Goal: Book appointment/travel/reservation

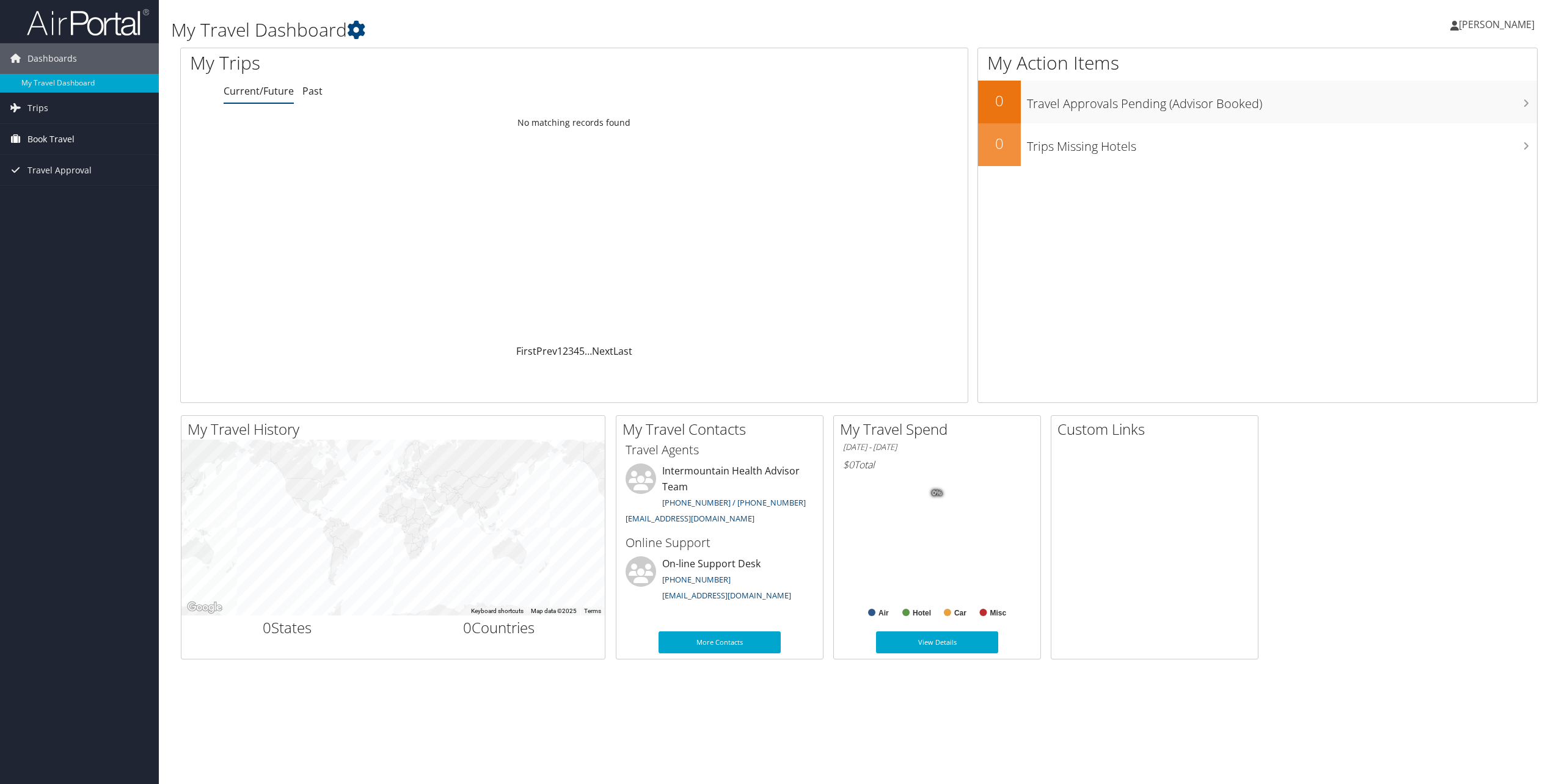
click at [46, 142] on span "Book Travel" at bounding box center [51, 139] width 47 height 31
click at [67, 199] on link "Book/Manage Online Trips" at bounding box center [80, 201] width 159 height 18
